Goal: Task Accomplishment & Management: Manage account settings

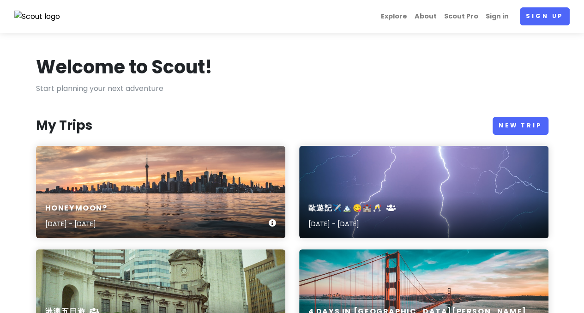
click at [167, 163] on div "Honeymoon? [DATE] - [DATE]" at bounding box center [160, 192] width 249 height 92
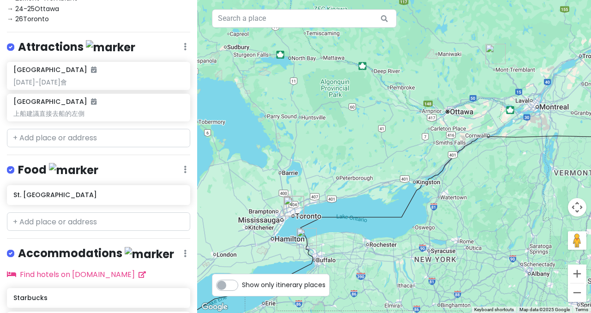
scroll to position [23, 0]
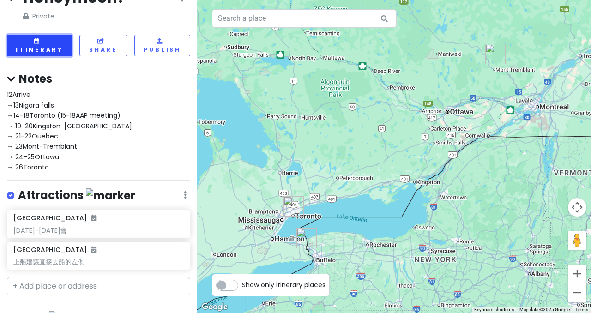
click at [48, 46] on button "Itinerary" at bounding box center [39, 46] width 65 height 22
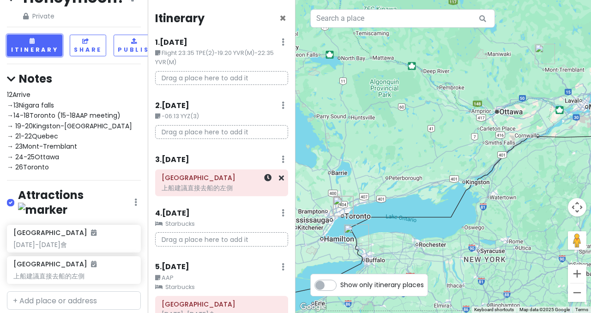
click at [217, 190] on div "上船建議直接去船的左側" at bounding box center [222, 188] width 120 height 8
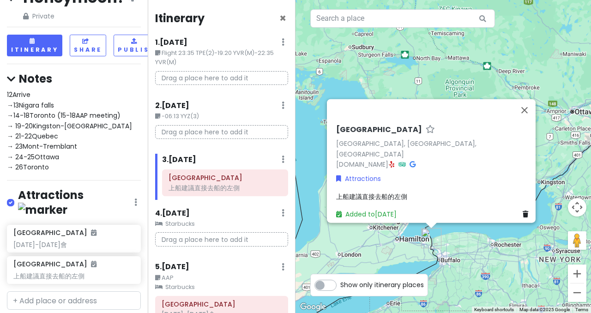
click at [336, 192] on span "上船建議直接去船的左側" at bounding box center [371, 196] width 71 height 9
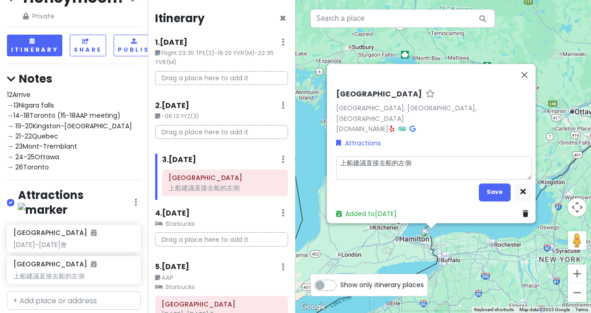
type textarea "x"
type textarea "1上船建議直接去船的左側"
type textarea "x"
type textarea "12上船建議直接去船的左側"
type textarea "x"
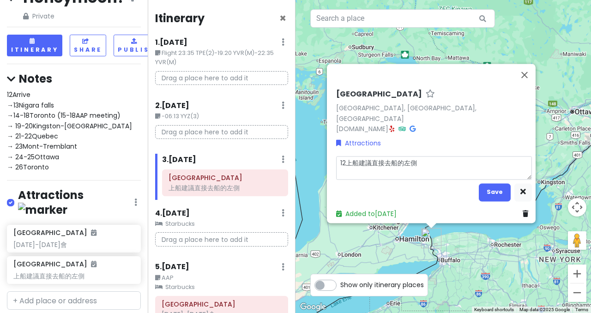
type textarea "12:上船建議直接去船的左側"
type textarea "x"
type textarea "12:2上船建議直接去船的左側"
type textarea "x"
type textarea "12:20上船建議直接去船的左側"
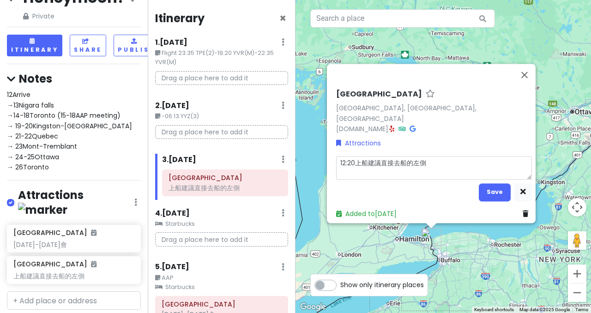
type textarea "x"
type textarea "12:20 上船建議直接去船的左側"
type textarea "x"
type textarea "12:20 ㄔ上船建議直接去船的左側"
type textarea "x"
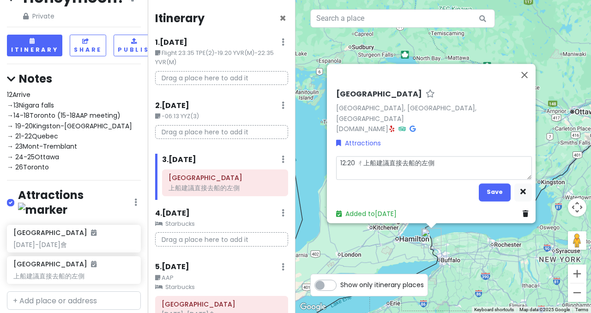
type textarea "12:20 上船建議直接去船的左側"
type textarea "x"
type textarea "12:20 ㄈ上船建議直接去船的左側"
type textarea "x"
type textarea "12:20 ㄈㄚ上船建議直接去船的左側"
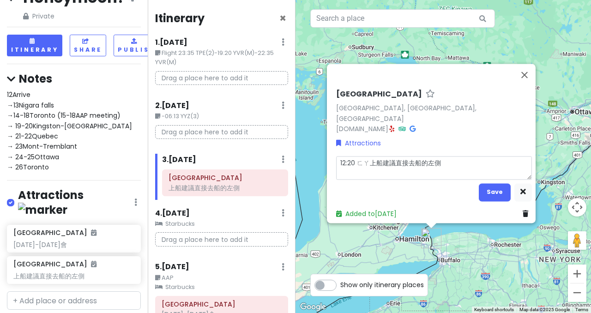
type textarea "x"
type textarea "12:20 發上船建議直接去船的左側"
type textarea "x"
type textarea "12:20 發ㄔ上船建議直接去船的左側"
type textarea "x"
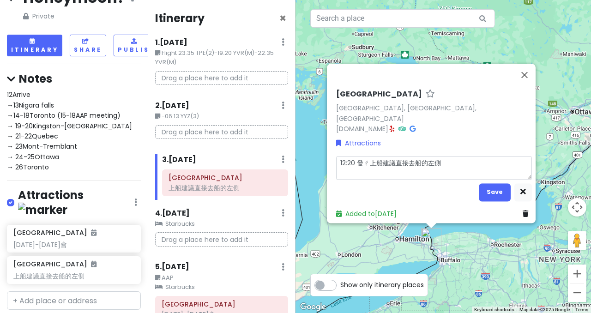
type textarea "12:20 發ㄔㄜ上船建議直接去船的左側"
type textarea "x"
type textarea "12:20 發車上船建議直接去船的左側"
type textarea "x"
type textarea "12:20發車上船建議直接去船的左側"
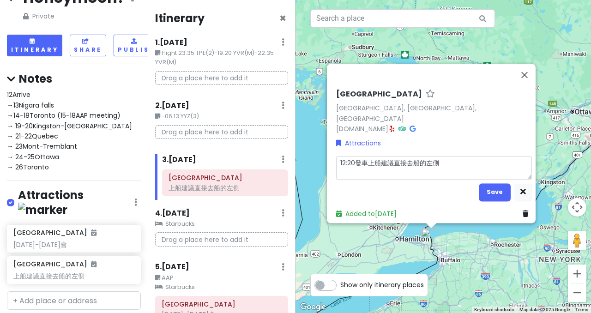
type textarea "x"
type textarea "12:20發車 上船建議直接去船的左側"
type textarea "x"
type textarea "12:20發車 上船建議直接去船的左側"
type textarea "x"
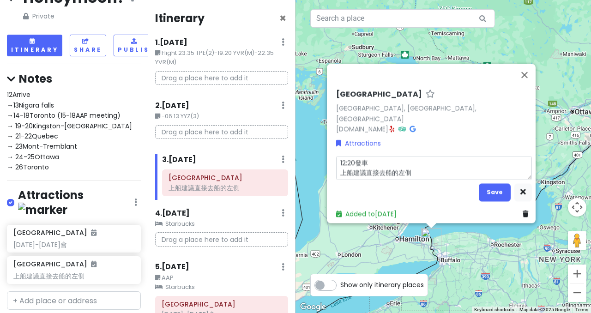
click at [336, 169] on textarea "12:20發車 上船建議直接去船的左側" at bounding box center [434, 168] width 196 height 24
type textarea "12:20發車 上船建議直接去船的左側"
click at [491, 190] on button "Save" at bounding box center [495, 192] width 32 height 18
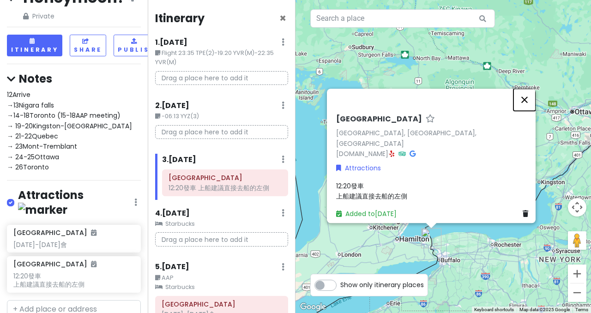
click at [531, 107] on button "Close" at bounding box center [525, 100] width 22 height 22
